Goal: Communication & Community: Answer question/provide support

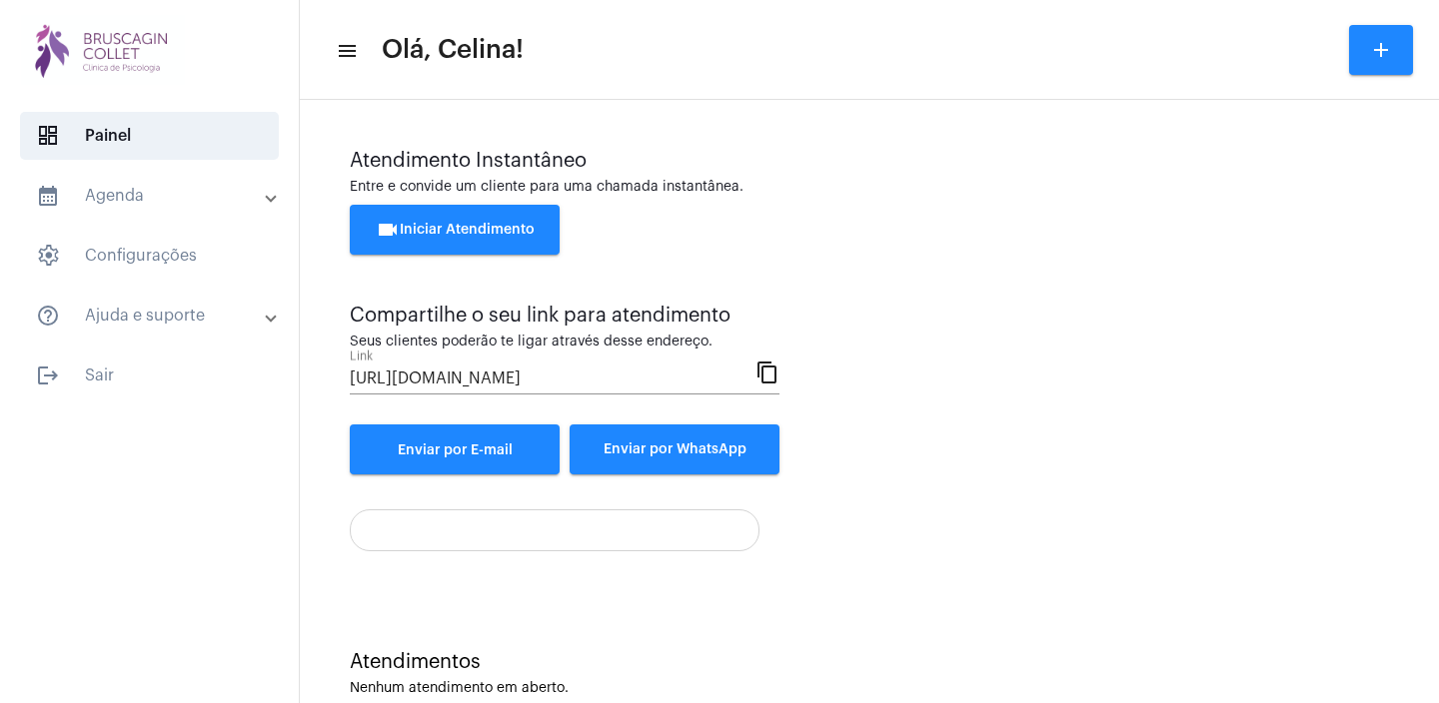
click at [472, 218] on button "videocam Iniciar Atendimento" at bounding box center [455, 230] width 210 height 50
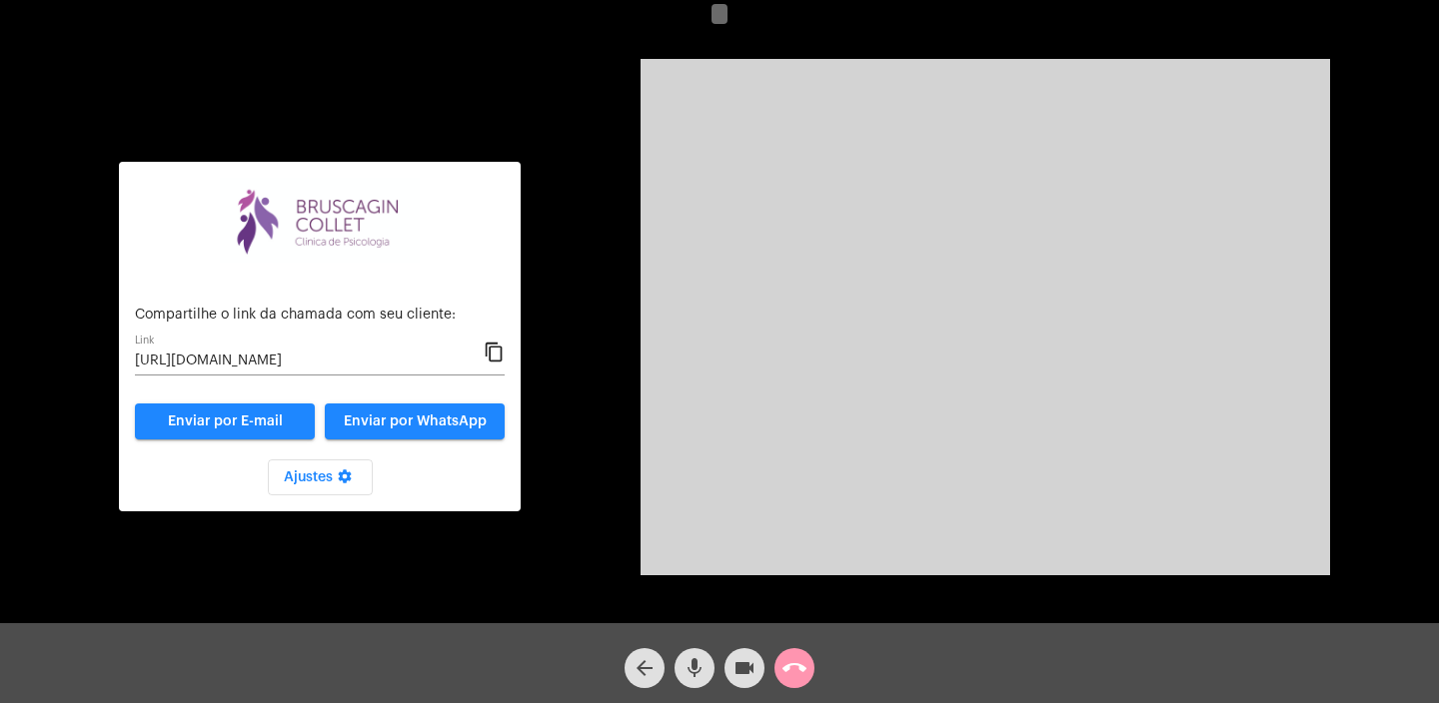
click at [495, 353] on mat-icon "content_copy" at bounding box center [493, 353] width 21 height 24
click at [796, 663] on mat-icon "call_end" at bounding box center [794, 668] width 24 height 24
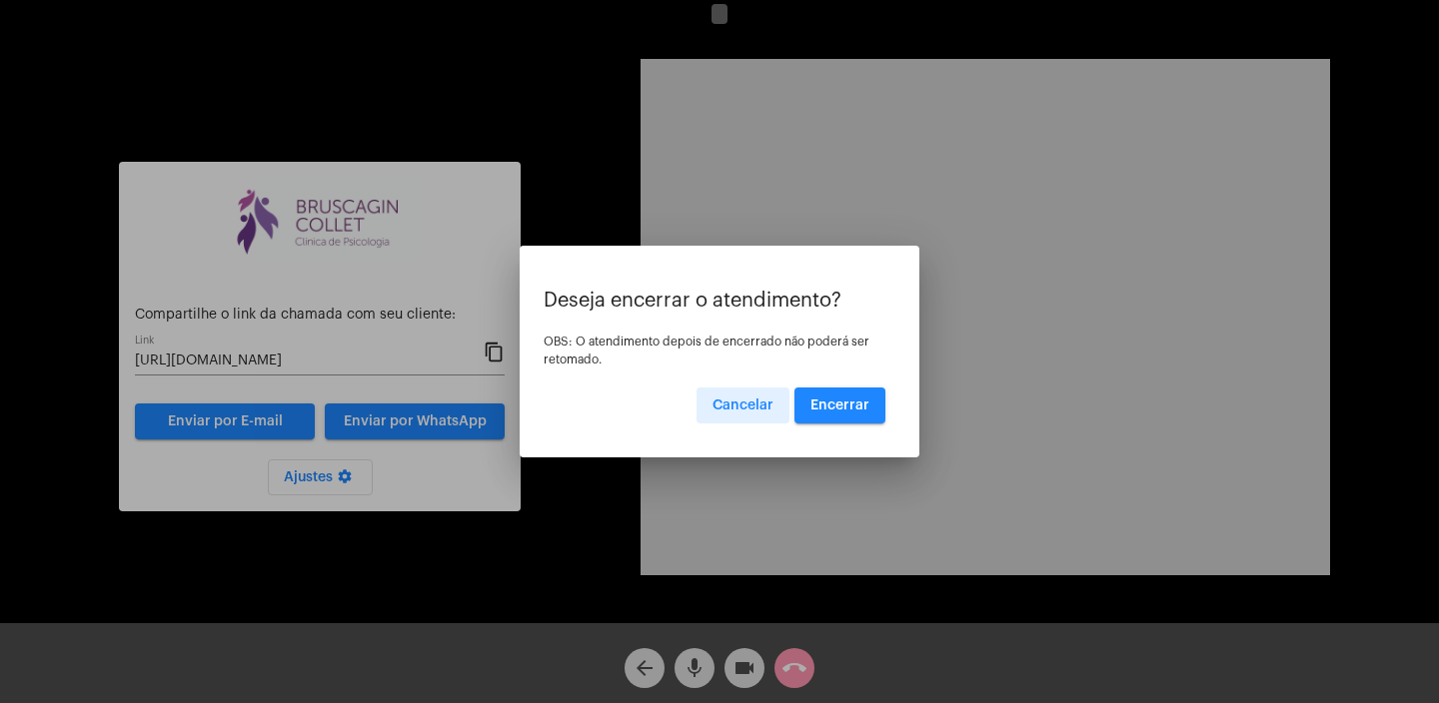
click at [832, 410] on span "Encerrar" at bounding box center [839, 406] width 59 height 14
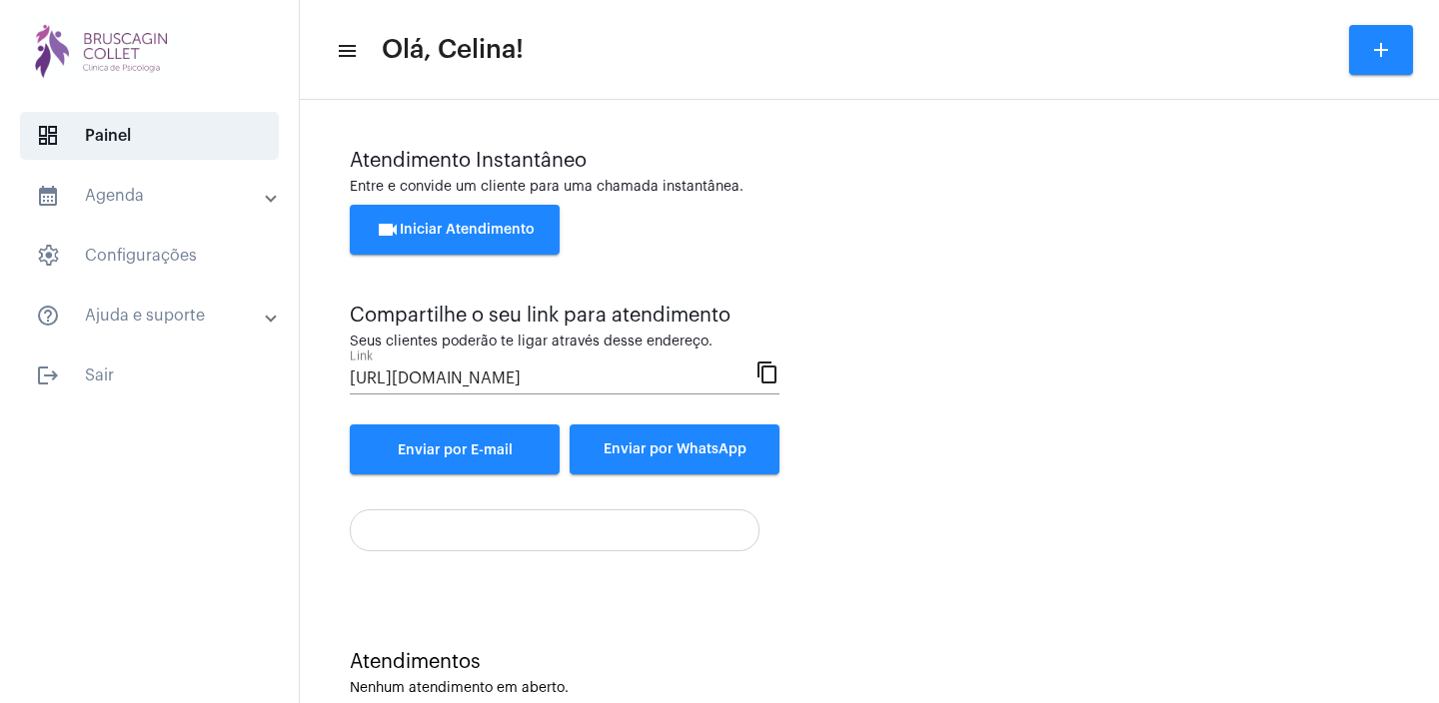
click at [490, 228] on span "videocam Iniciar Atendimento" at bounding box center [455, 230] width 159 height 14
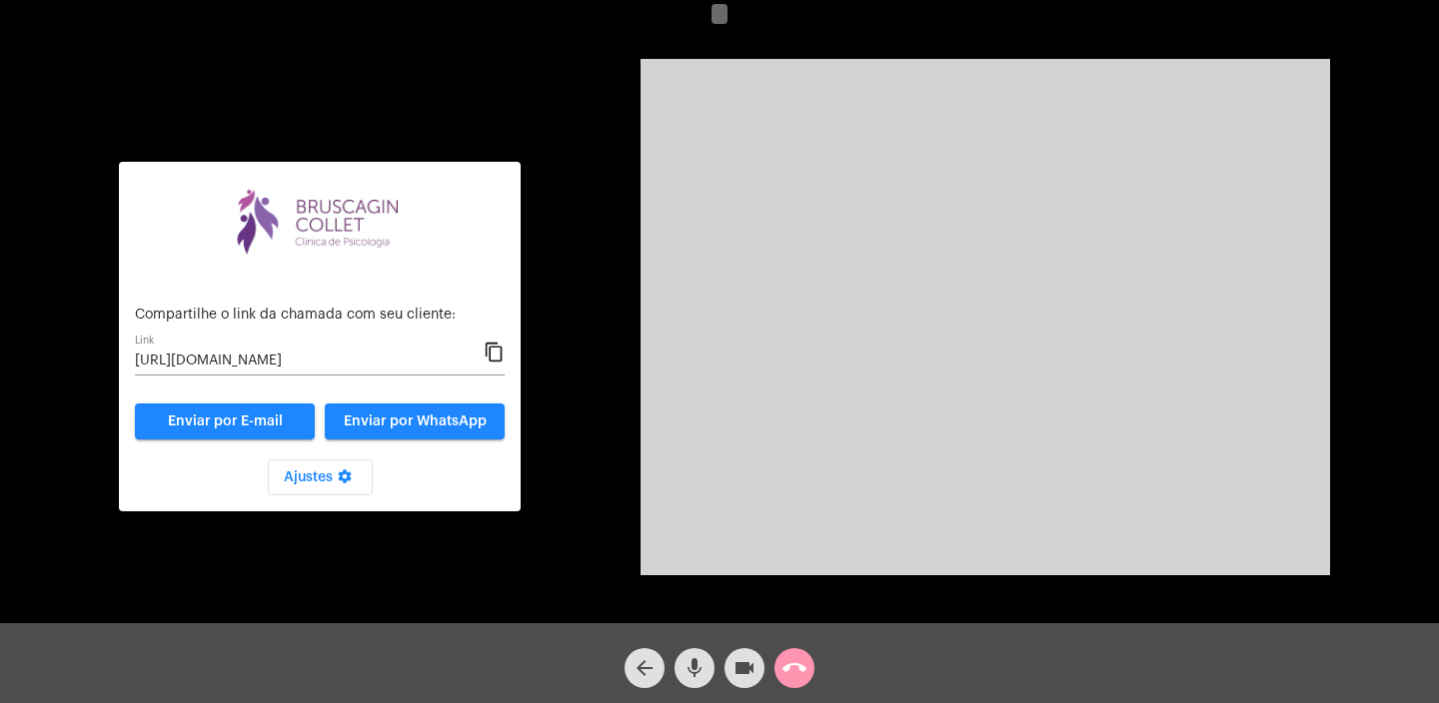
click at [496, 356] on mat-icon "content_copy" at bounding box center [493, 353] width 21 height 24
